Goal: Navigation & Orientation: Find specific page/section

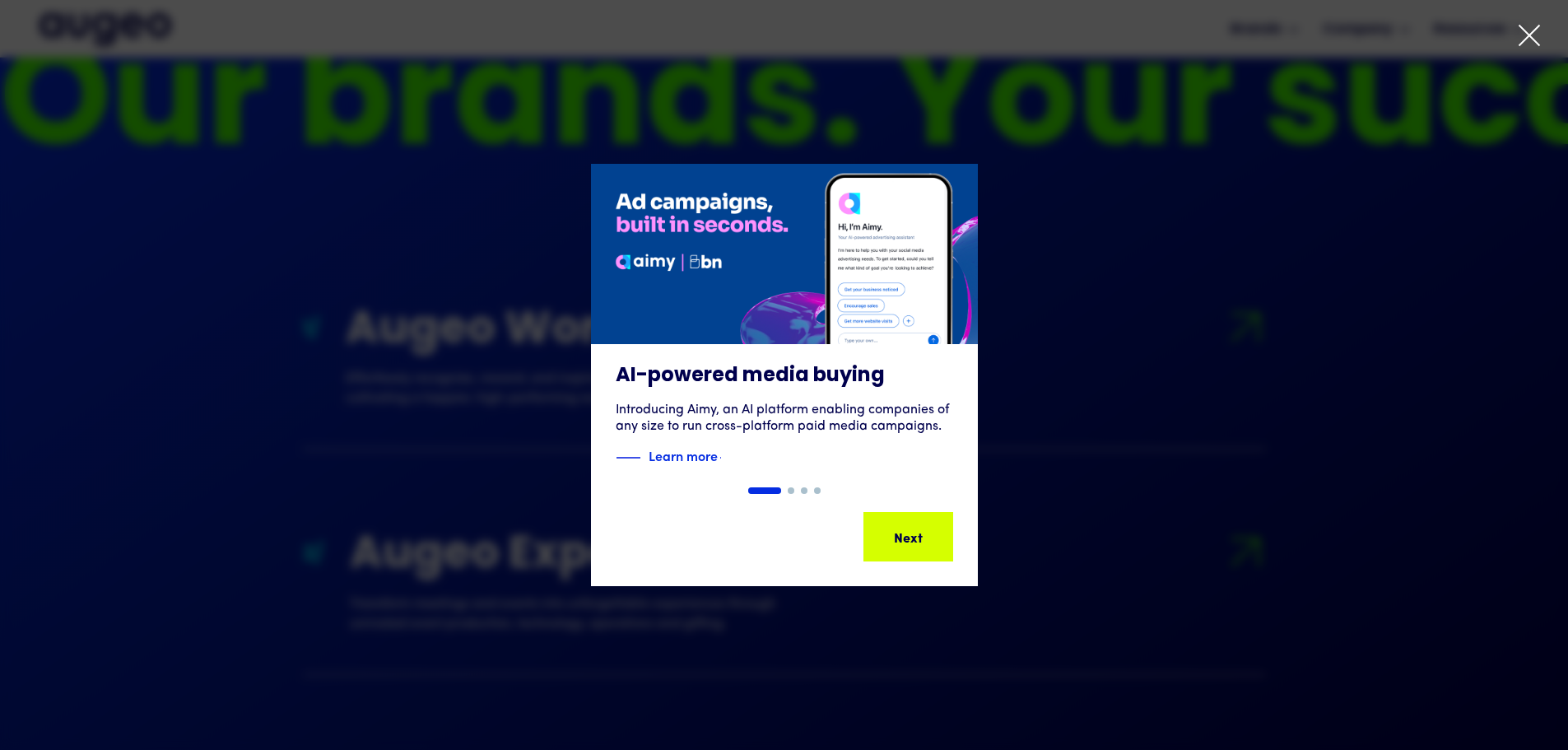
click at [1531, 35] on icon at bounding box center [1530, 36] width 20 height 20
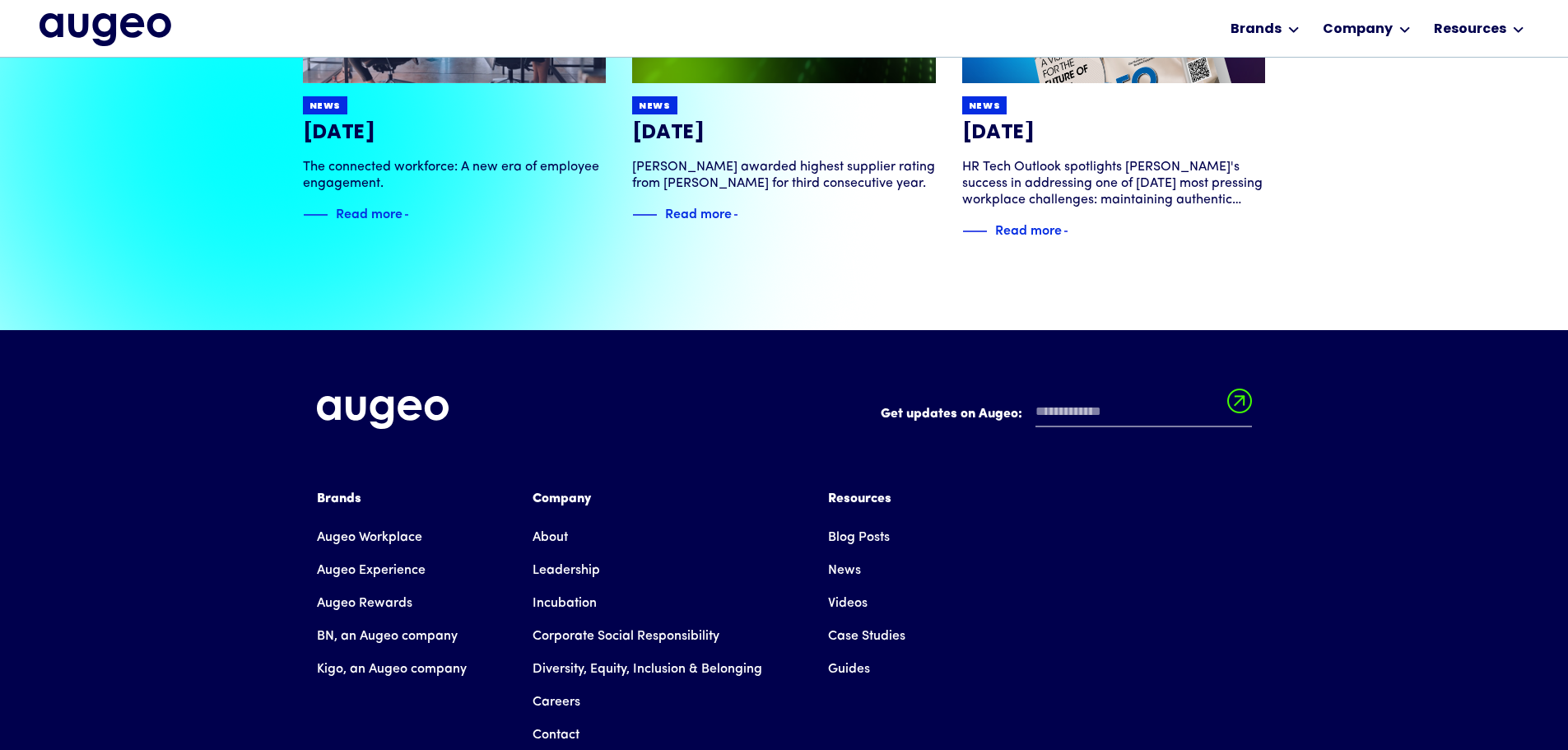
scroll to position [3653, 0]
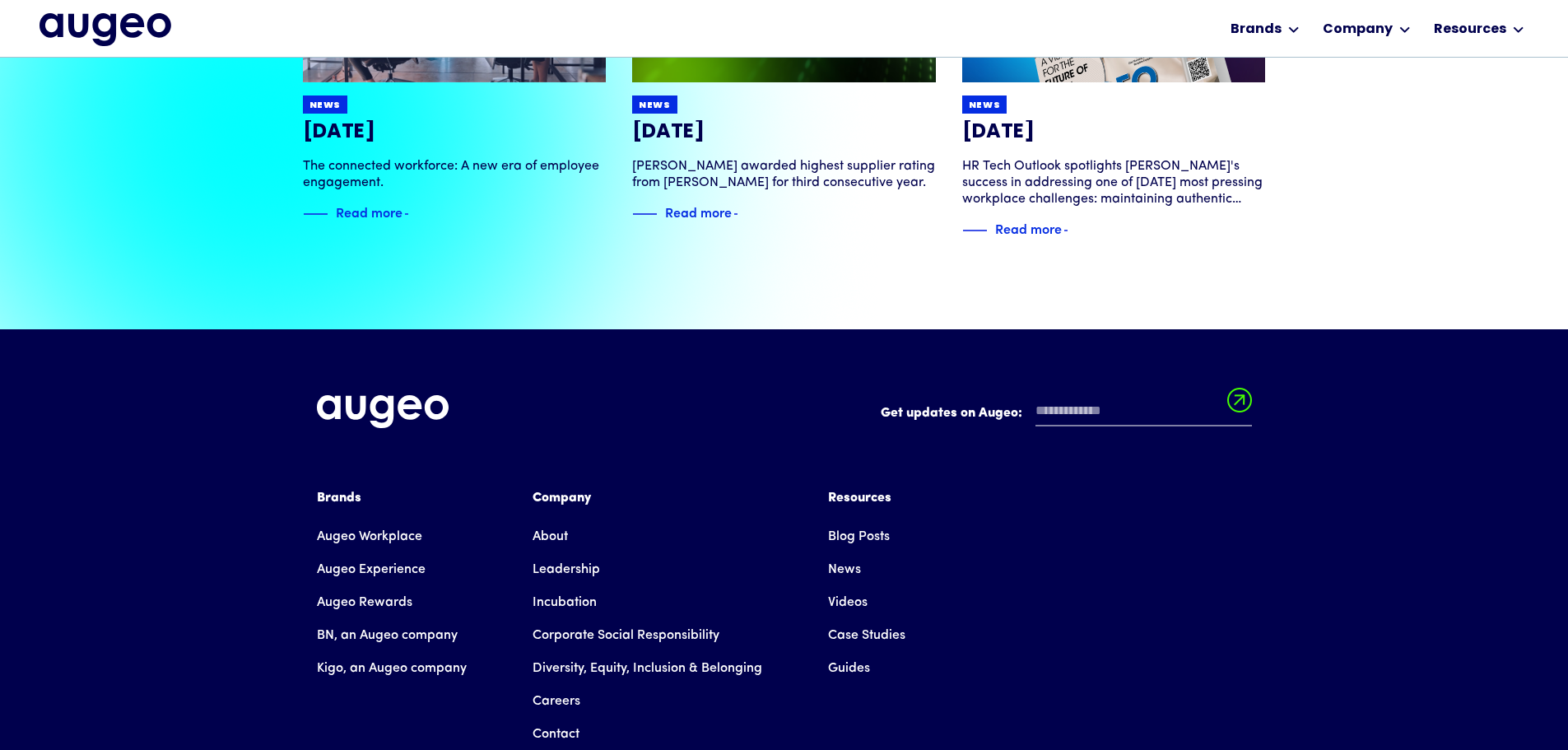
click at [341, 489] on div "Brands" at bounding box center [391, 499] width 150 height 20
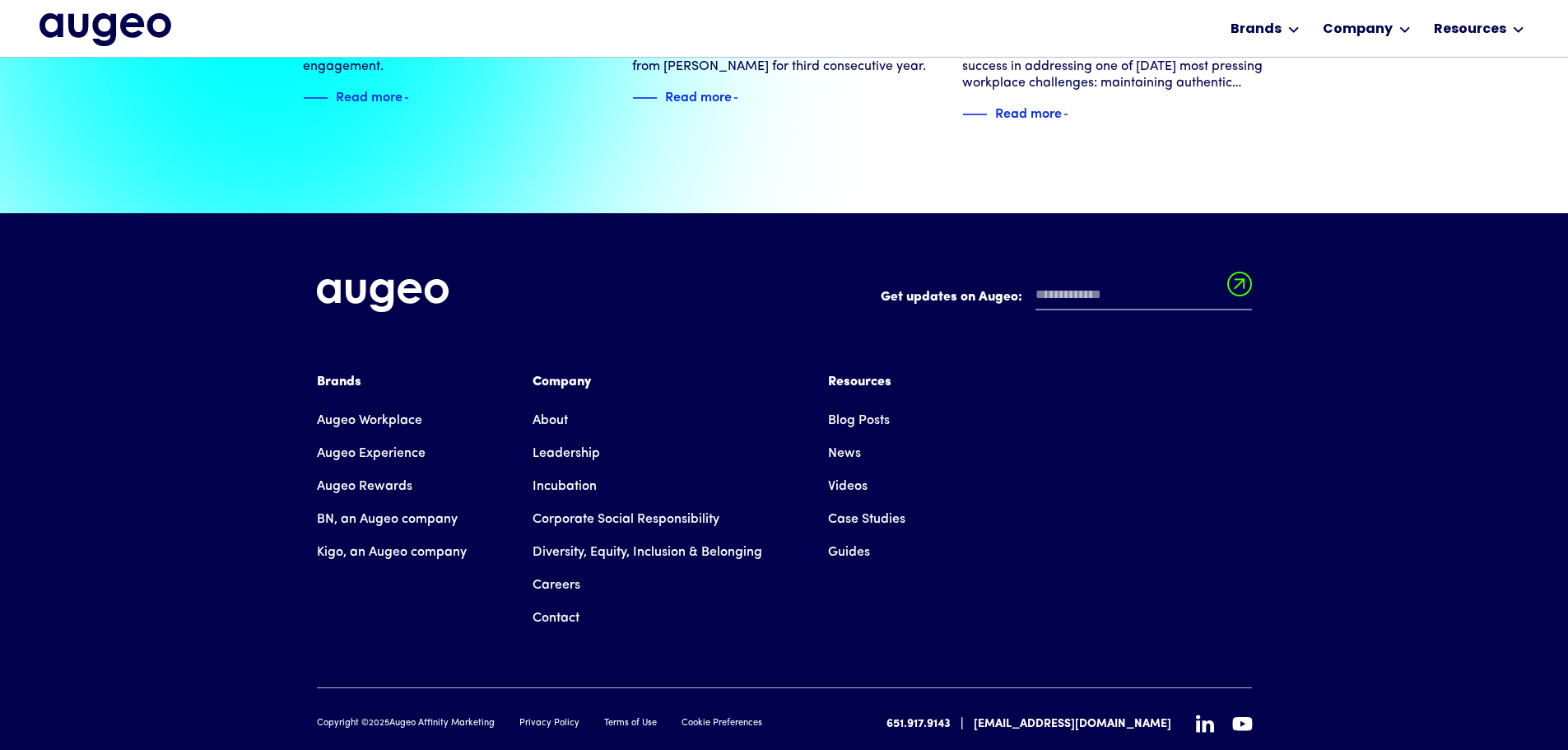
scroll to position [3770, 0]
click at [375, 403] on link "Augeo Workplace" at bounding box center [369, 419] width 105 height 33
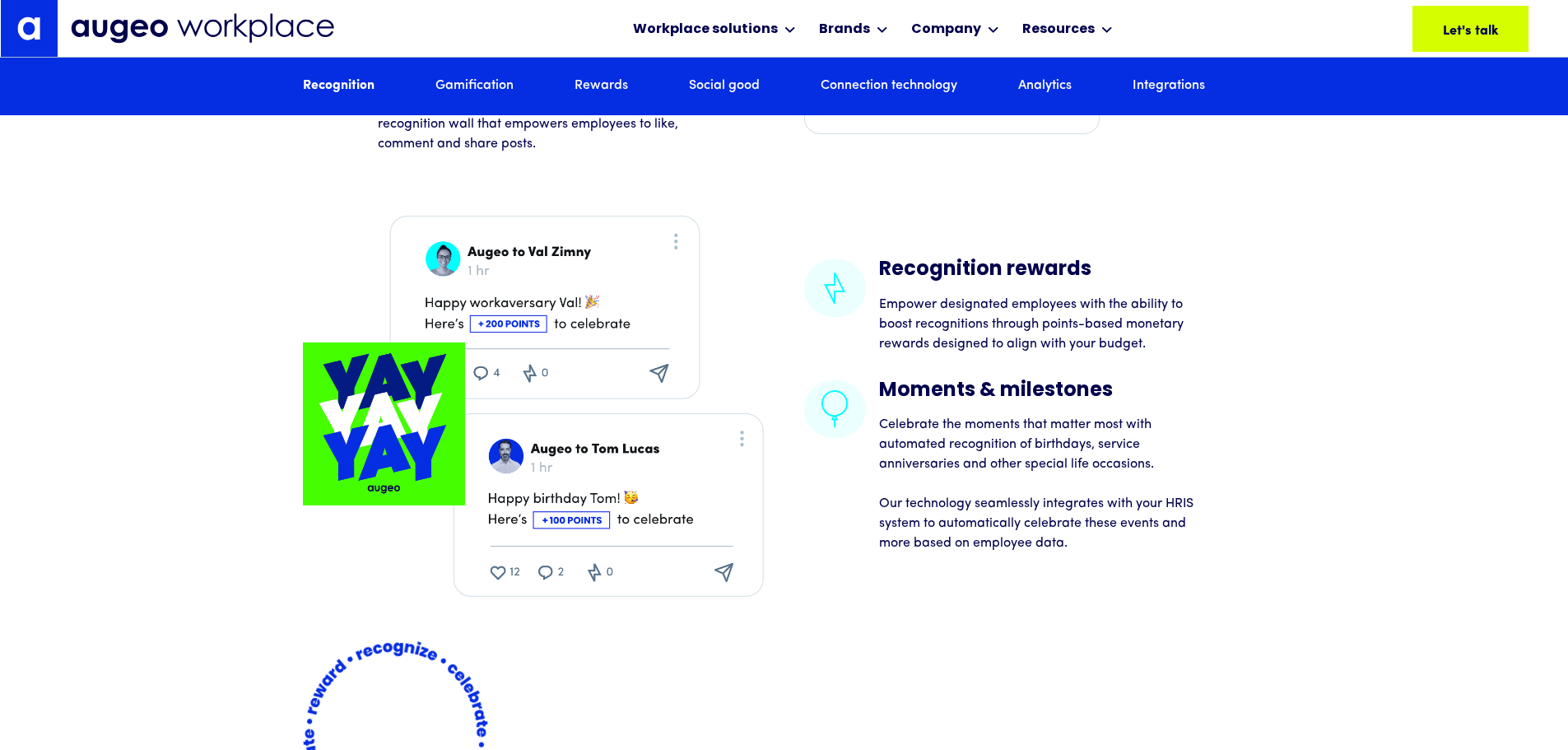
scroll to position [2983, 0]
